Goal: Find specific page/section: Find specific page/section

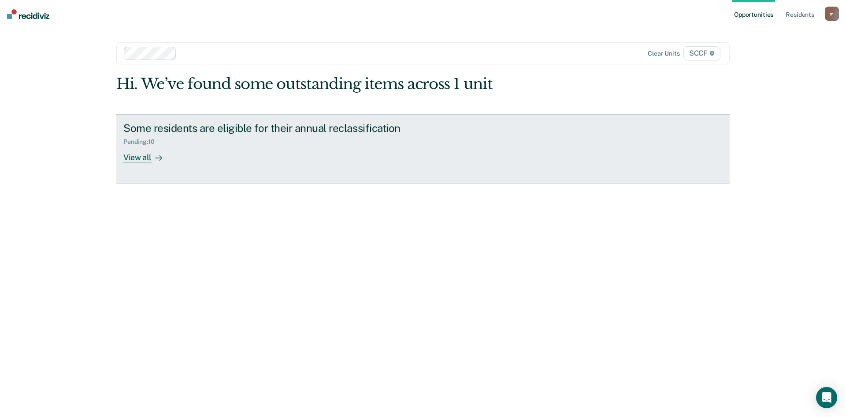
click at [138, 159] on div "View all" at bounding box center [147, 153] width 49 height 17
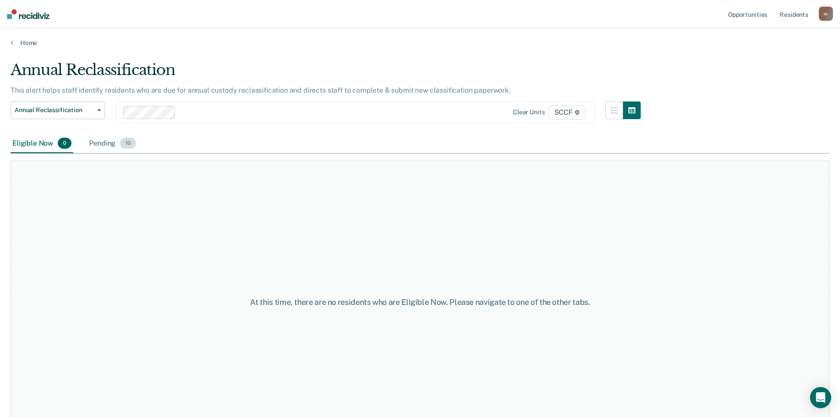
click at [101, 145] on div "Pending 10" at bounding box center [112, 143] width 50 height 19
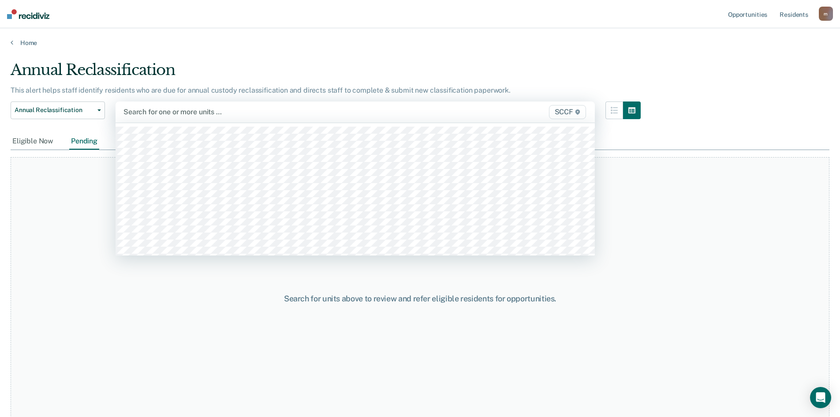
click at [565, 112] on span "SCCF" at bounding box center [567, 112] width 37 height 14
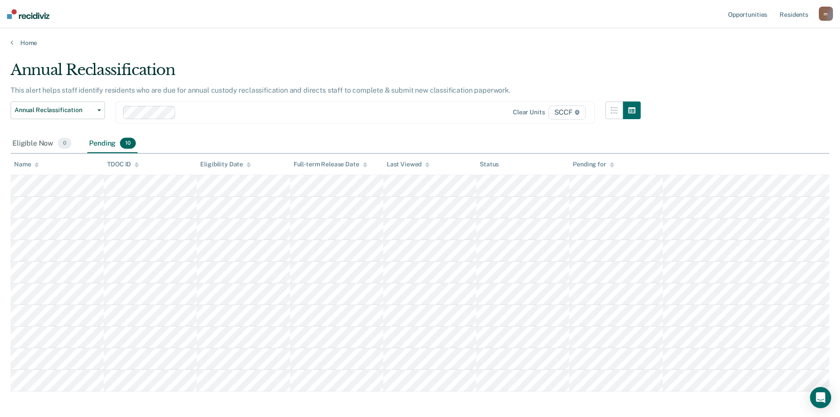
click at [575, 112] on span "SCCF" at bounding box center [566, 112] width 37 height 14
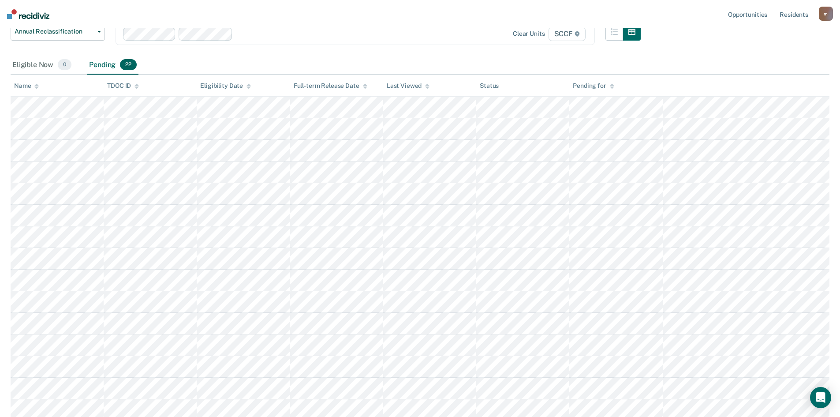
scroll to position [57, 0]
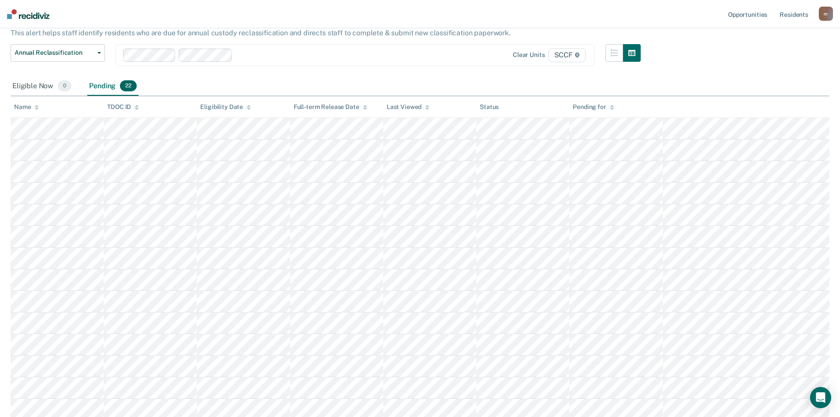
click at [137, 107] on icon at bounding box center [136, 107] width 4 height 6
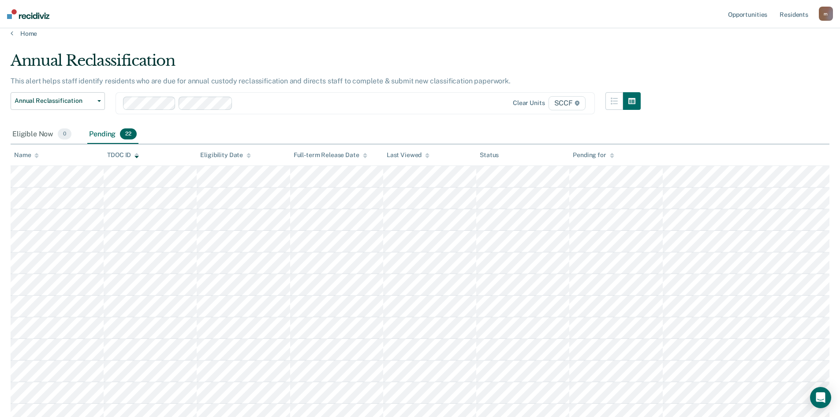
scroll to position [0, 0]
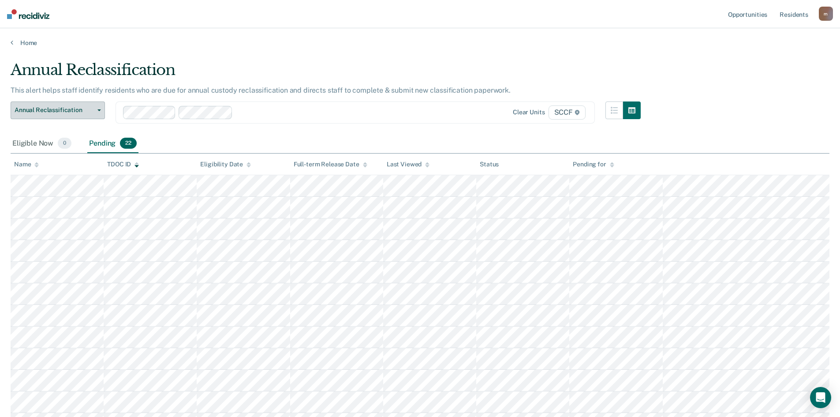
click at [101, 108] on button "Annual Reclassification" at bounding box center [58, 110] width 94 height 18
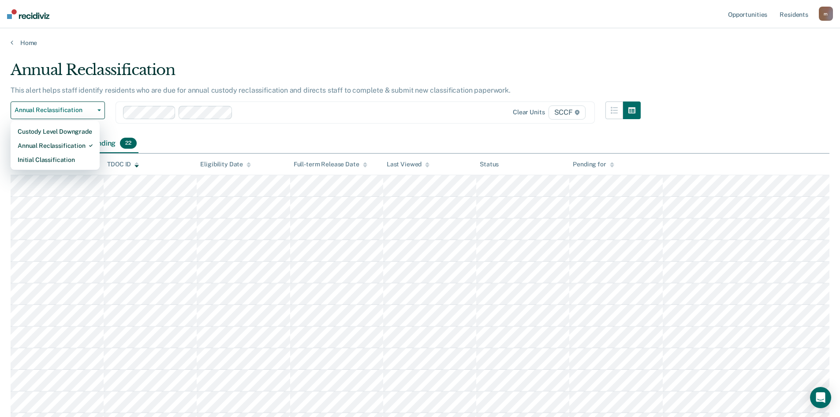
click at [179, 134] on div "Eligible Now 0 Pending 22" at bounding box center [420, 144] width 818 height 20
